Goal: Task Accomplishment & Management: Use online tool/utility

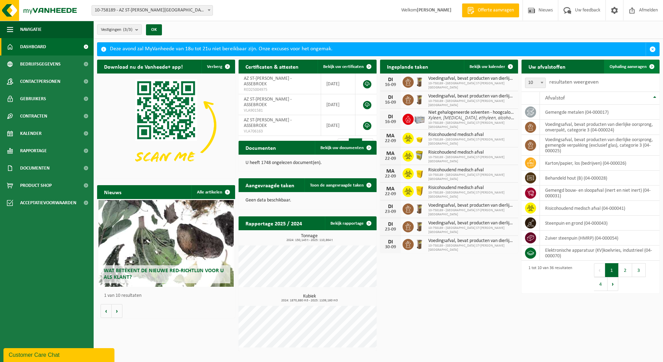
click at [628, 67] on span "Ophaling aanvragen" at bounding box center [628, 67] width 37 height 5
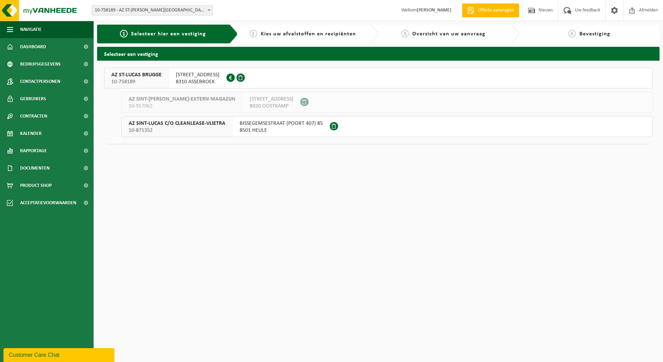
click at [192, 76] on span "ST LUCASLAAN 29" at bounding box center [198, 74] width 44 height 7
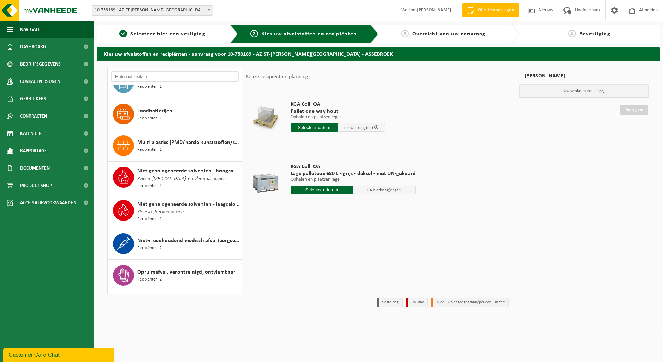
scroll to position [590, 0]
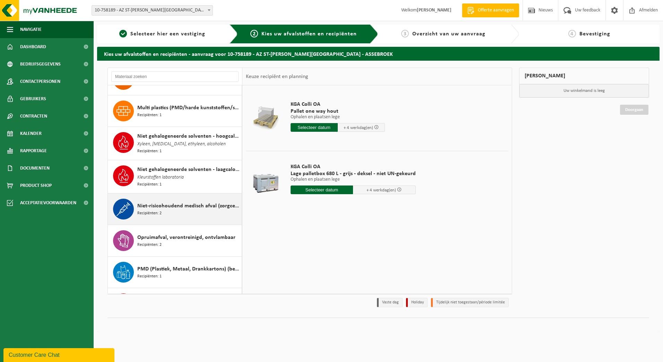
click at [173, 208] on div "Niet-risicohoudend medisch afval (zorgcentra) Recipiënten: 2" at bounding box center [188, 209] width 103 height 21
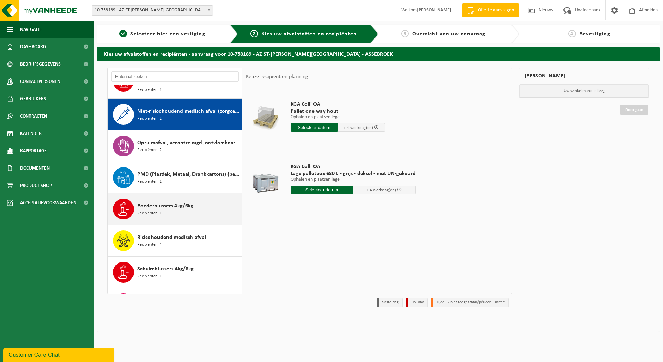
scroll to position [696, 0]
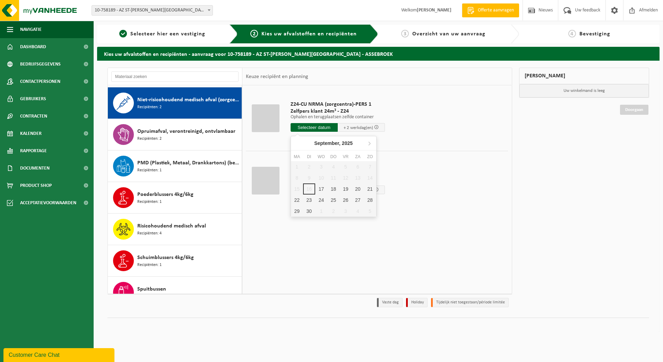
click at [313, 126] on input "text" at bounding box center [314, 127] width 47 height 9
click at [324, 186] on div "17" at bounding box center [321, 189] width 12 height 11
type input "Van 2025-09-17"
type input "2025-09-17"
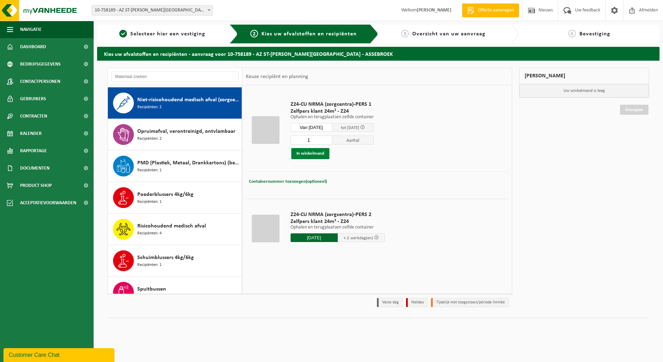
click at [318, 155] on button "In winkelmand" at bounding box center [310, 153] width 38 height 11
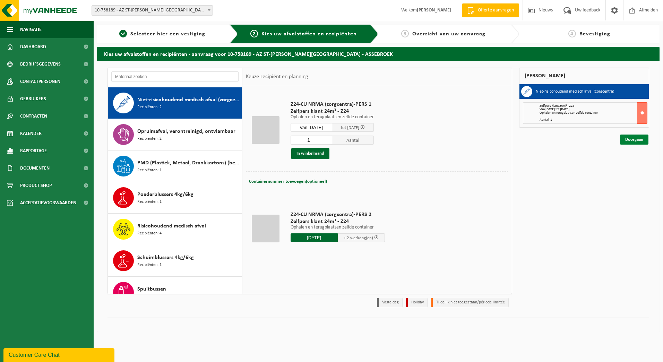
click at [641, 141] on link "Doorgaan" at bounding box center [634, 140] width 28 height 10
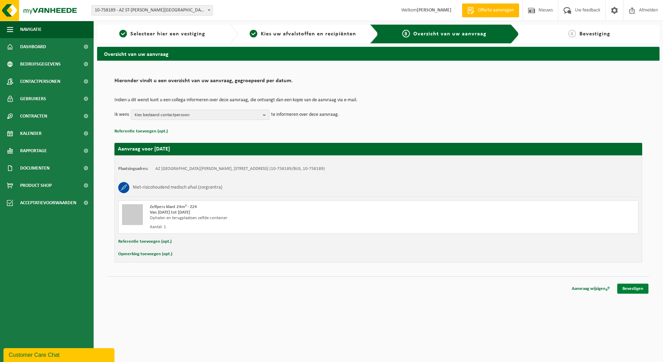
click at [629, 287] on link "Bevestigen" at bounding box center [632, 289] width 31 height 10
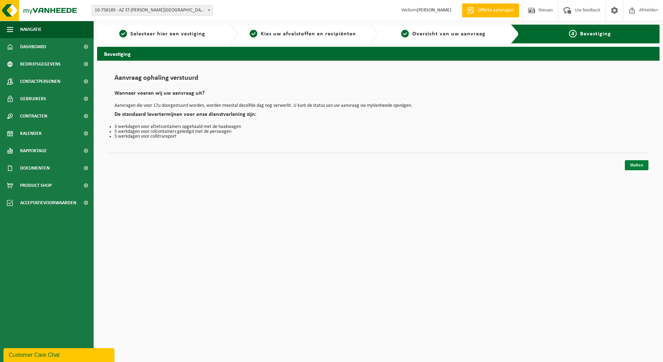
click at [631, 165] on link "Sluiten" at bounding box center [637, 165] width 24 height 10
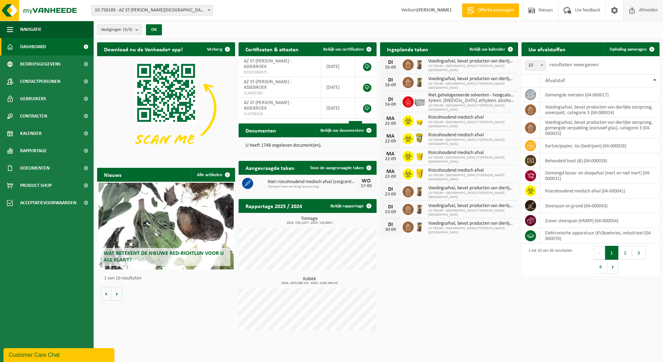
click at [642, 9] on span "Afmelden" at bounding box center [649, 10] width 22 height 20
